Goal: Task Accomplishment & Management: Manage account settings

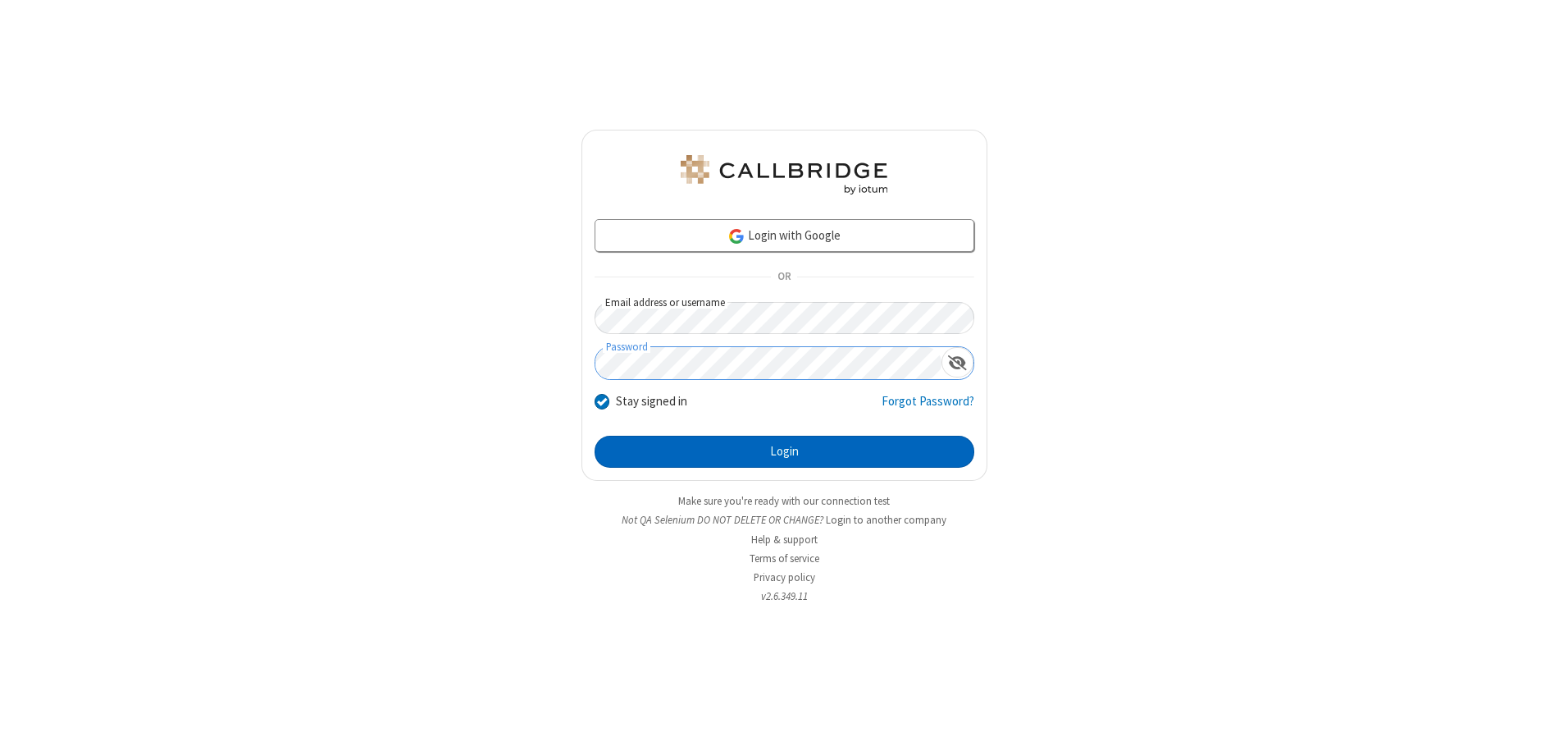
click at [784, 451] on button "Login" at bounding box center [784, 452] width 380 height 33
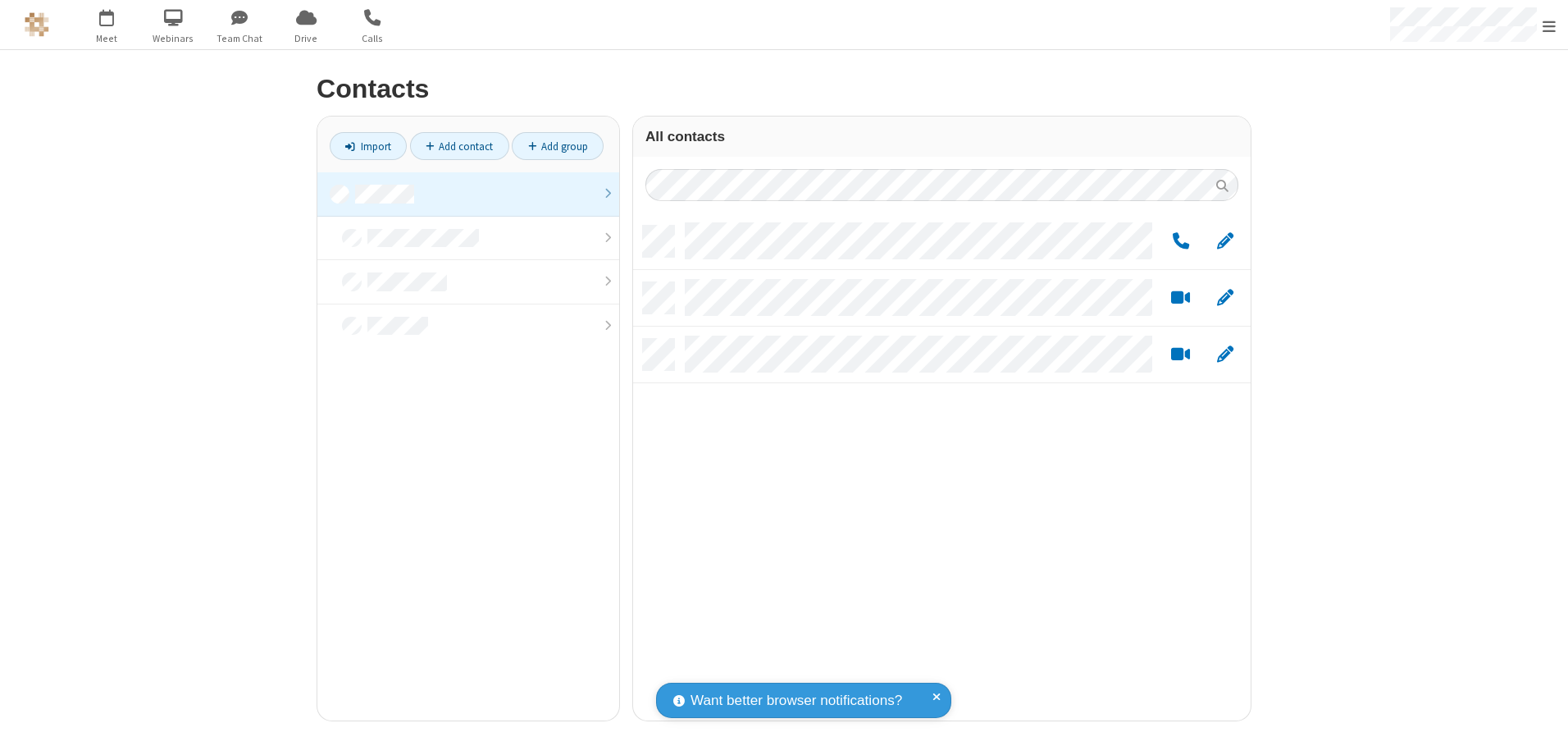
scroll to position [495, 606]
click at [468, 194] on link at bounding box center [468, 195] width 302 height 44
click at [558, 146] on link "Add group" at bounding box center [558, 145] width 92 height 28
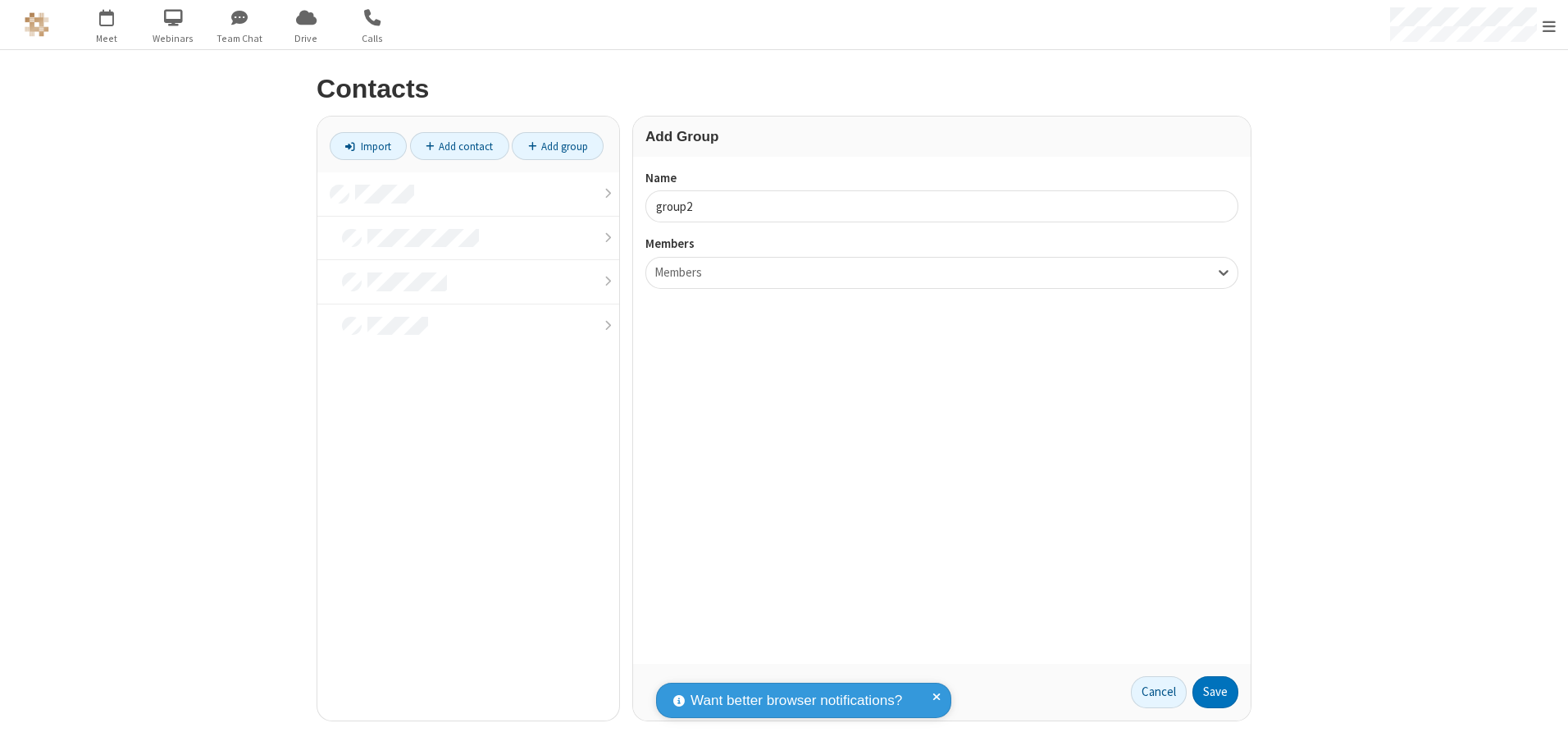
type input "group2"
type input "name19"
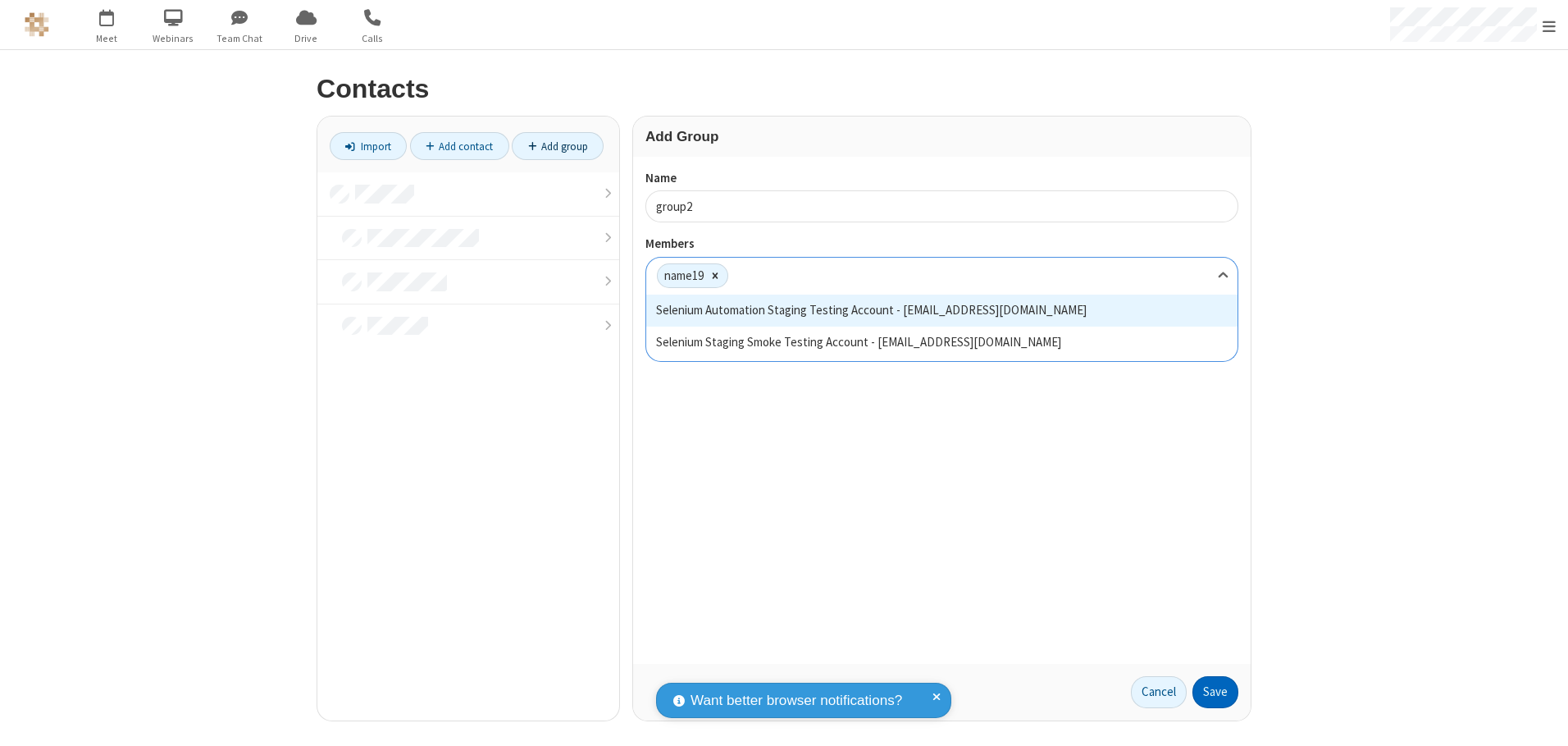
click at [1215, 692] on button "Save" at bounding box center [1215, 692] width 46 height 33
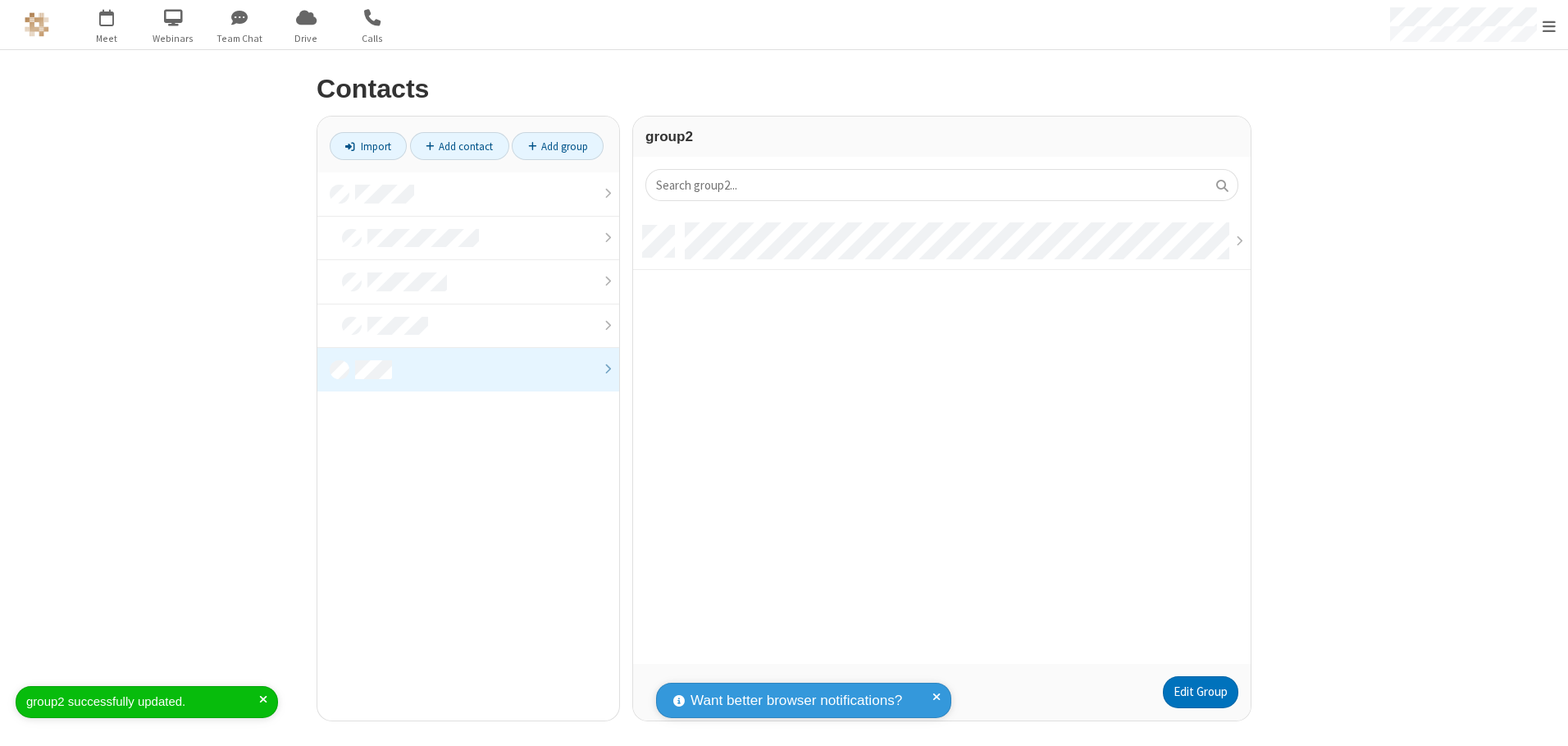
scroll to position [438, 606]
click at [1200, 692] on link "Edit Group" at bounding box center [1200, 692] width 76 height 33
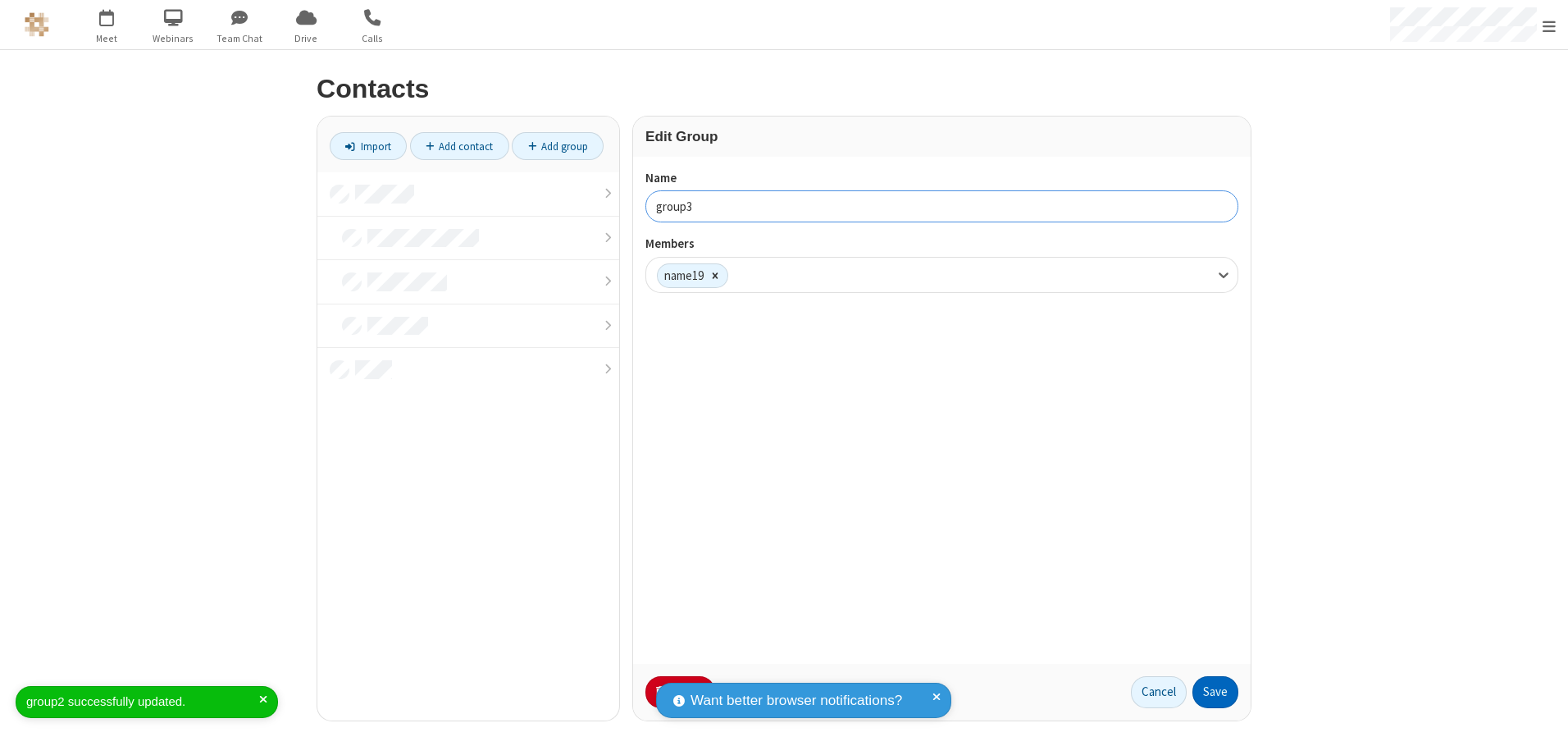
type input "group3"
click at [1215, 692] on button "Save" at bounding box center [1215, 692] width 46 height 33
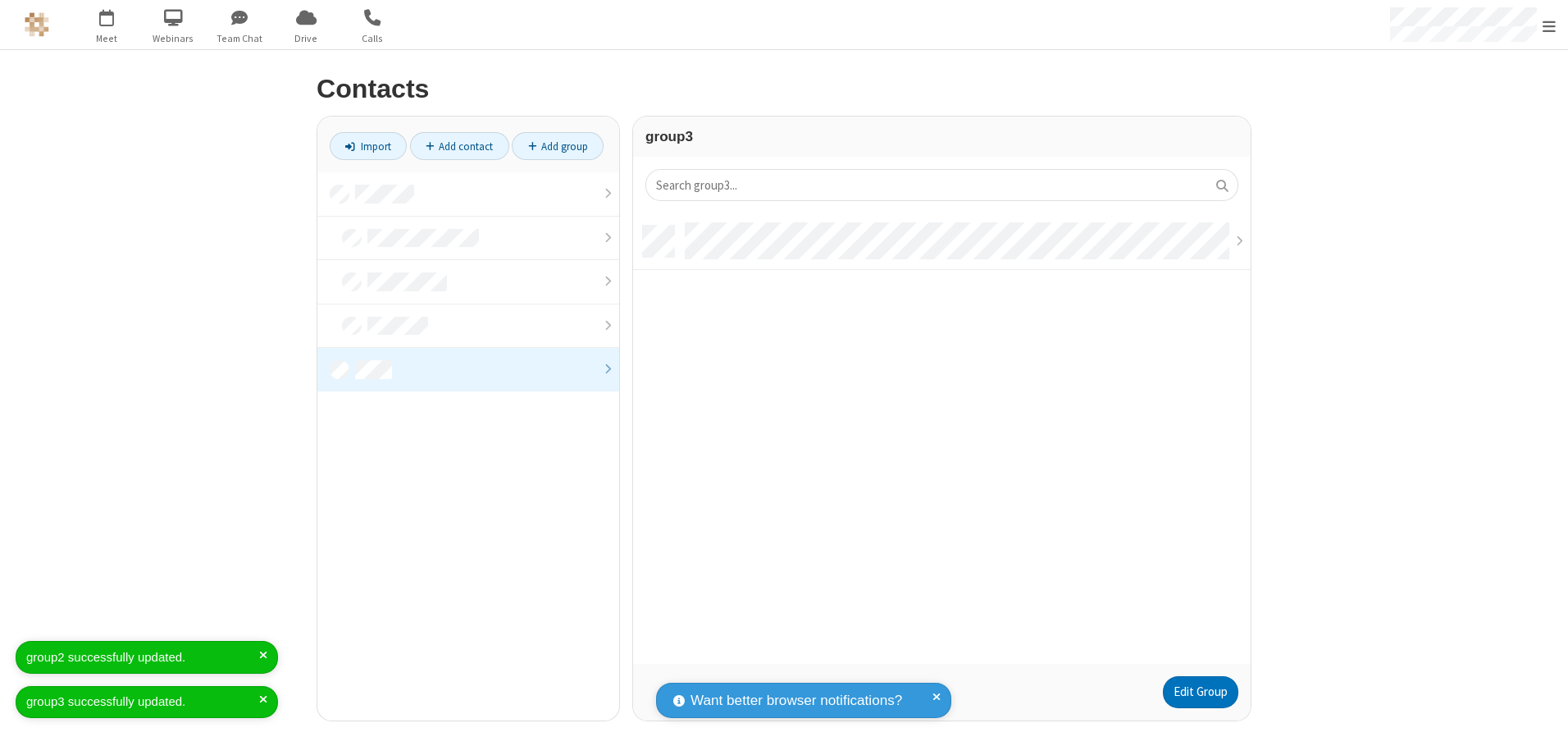
scroll to position [438, 606]
